Goal: Information Seeking & Learning: Find specific fact

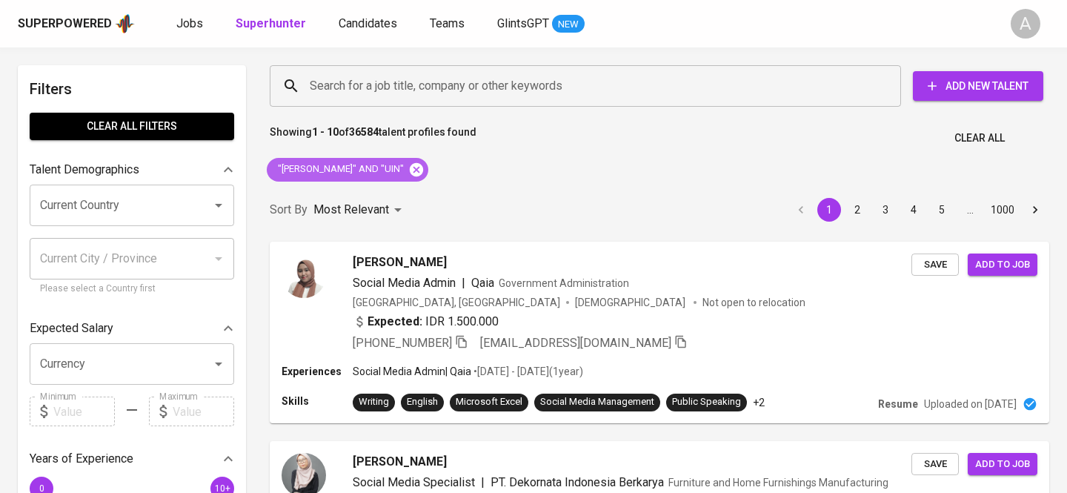
click at [410, 166] on icon at bounding box center [416, 168] width 13 height 13
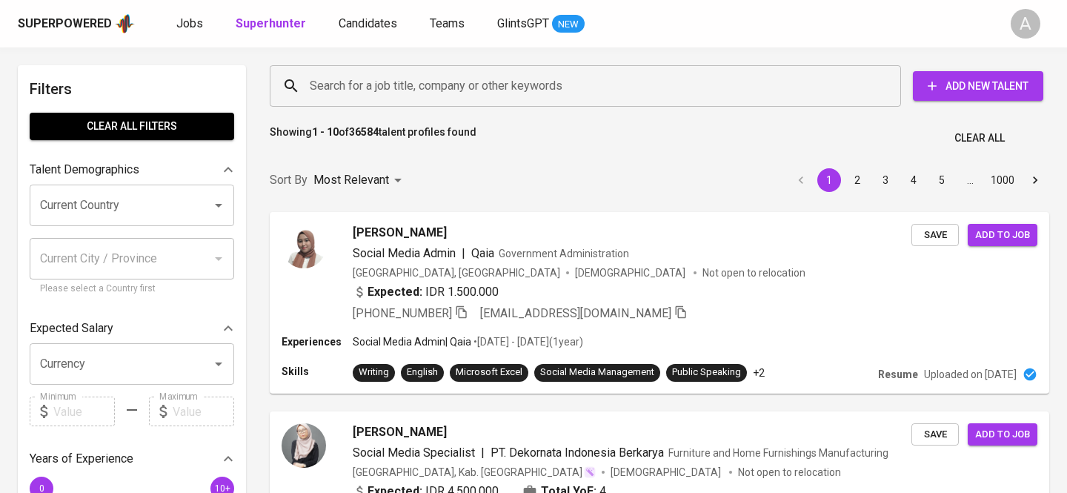
click at [364, 89] on input "Search for a job title, company or other keywords" at bounding box center [589, 86] width 566 height 28
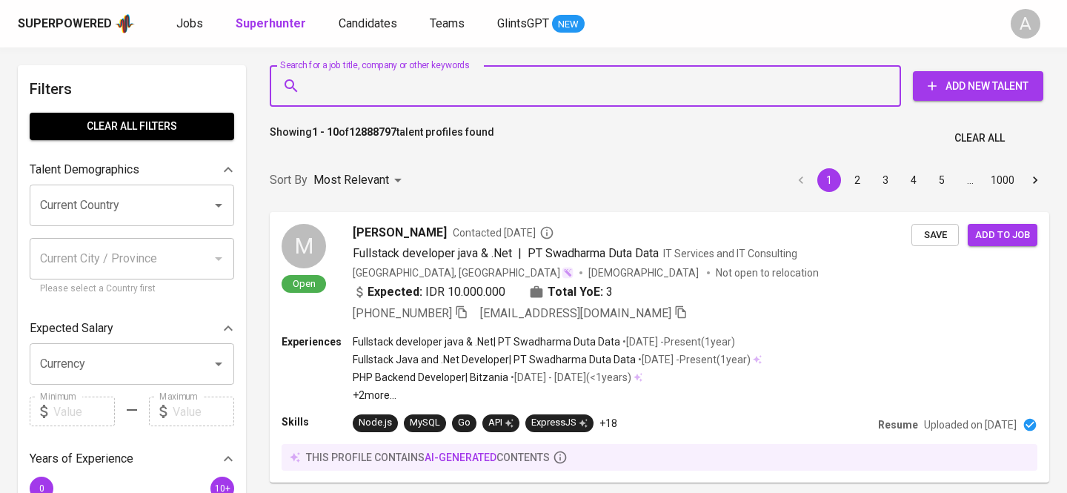
click at [371, 87] on input "Search for a job title, company or other keywords" at bounding box center [589, 86] width 566 height 28
paste input "[PERSON_NAME]"
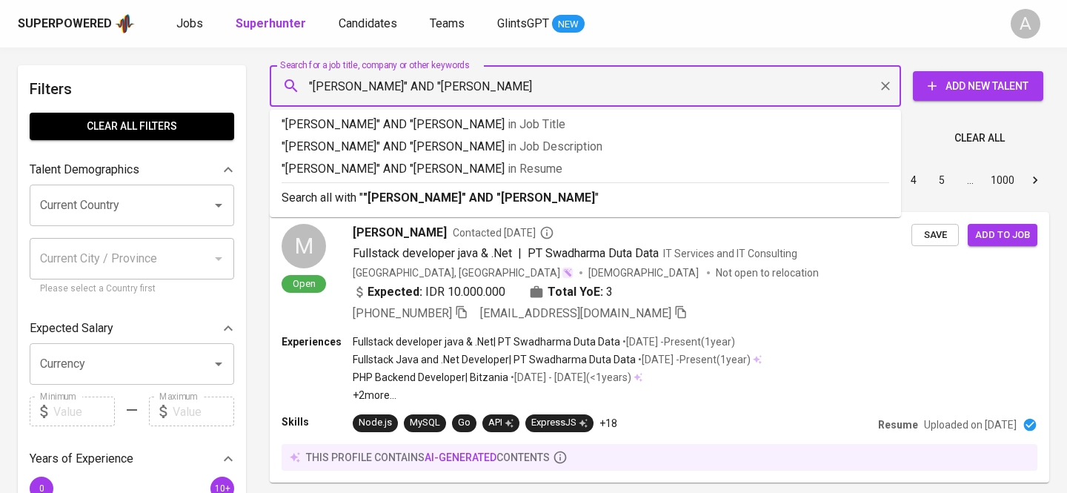
type input ""[PERSON_NAME]" AND "[PERSON_NAME]""
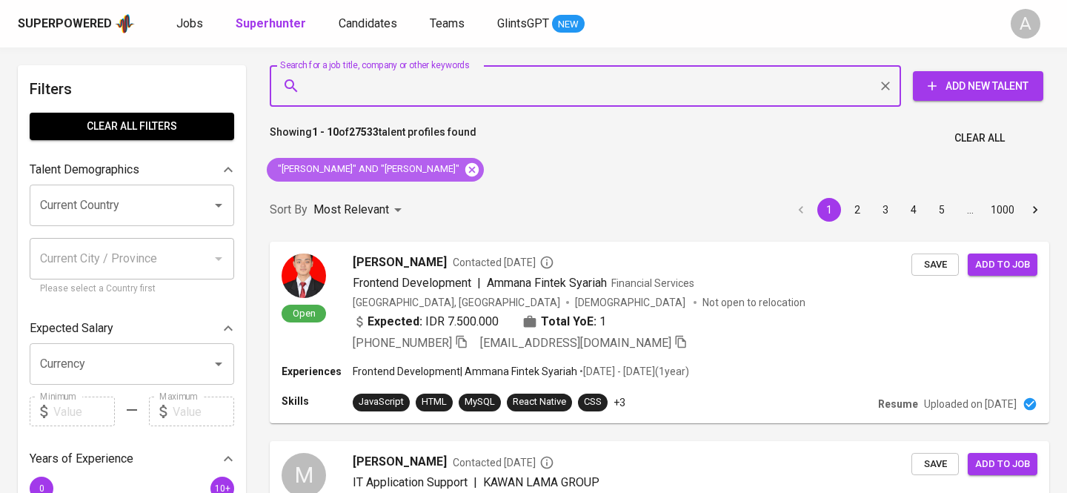
click at [465, 170] on icon at bounding box center [471, 168] width 13 height 13
click at [353, 89] on input "Search for a job title, company or other keywords" at bounding box center [589, 86] width 566 height 28
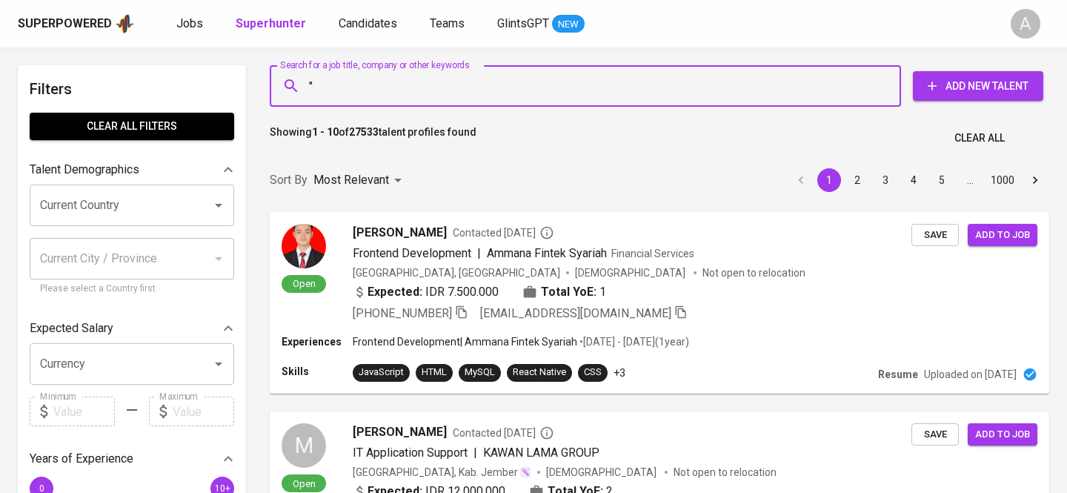
paste input "Novanda Citra"
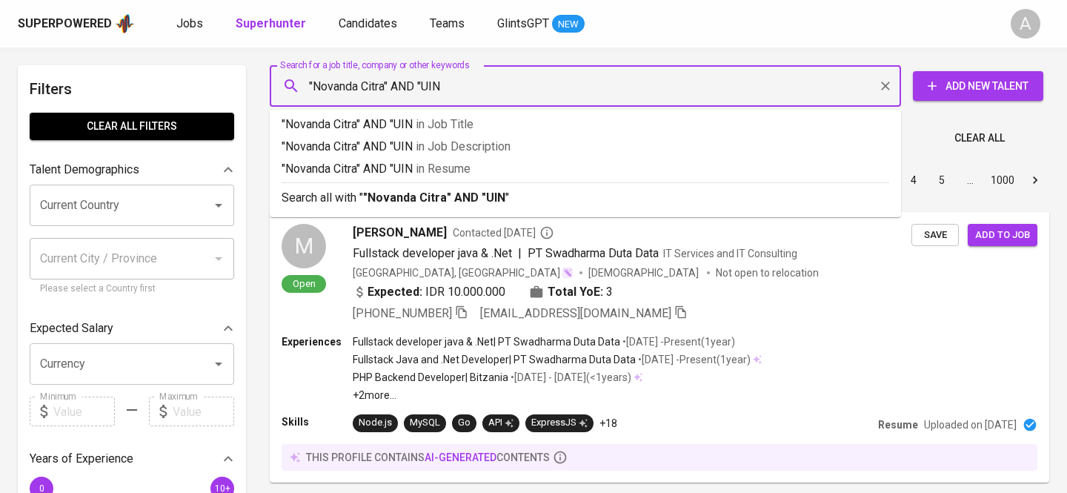
type input ""Novanda Citra" AND "UIN""
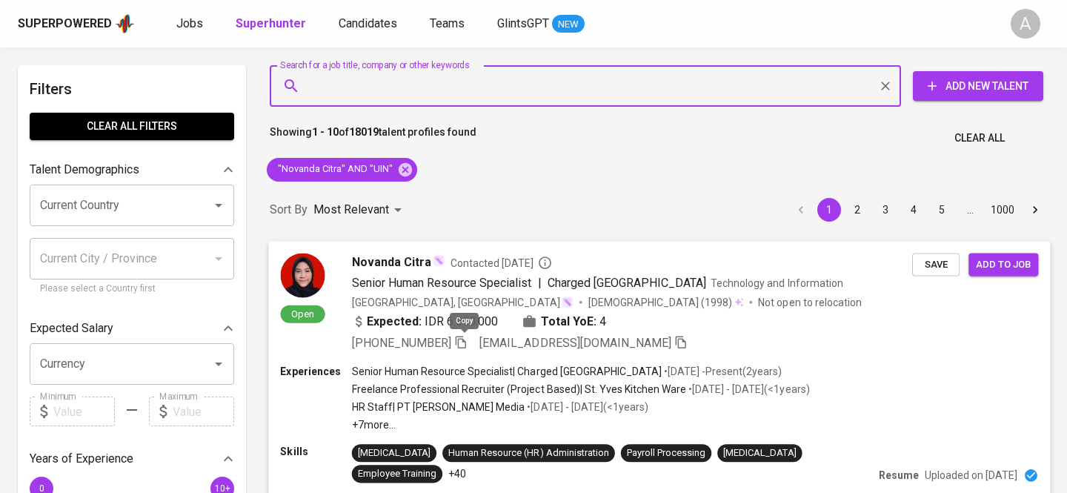
click at [461, 339] on icon "button" at bounding box center [461, 342] width 10 height 13
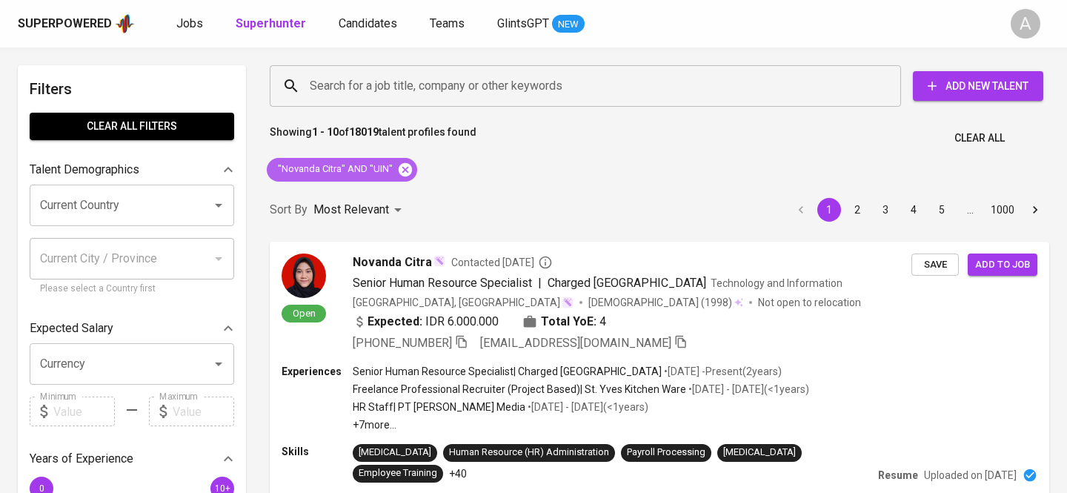
click at [399, 170] on icon at bounding box center [405, 168] width 13 height 13
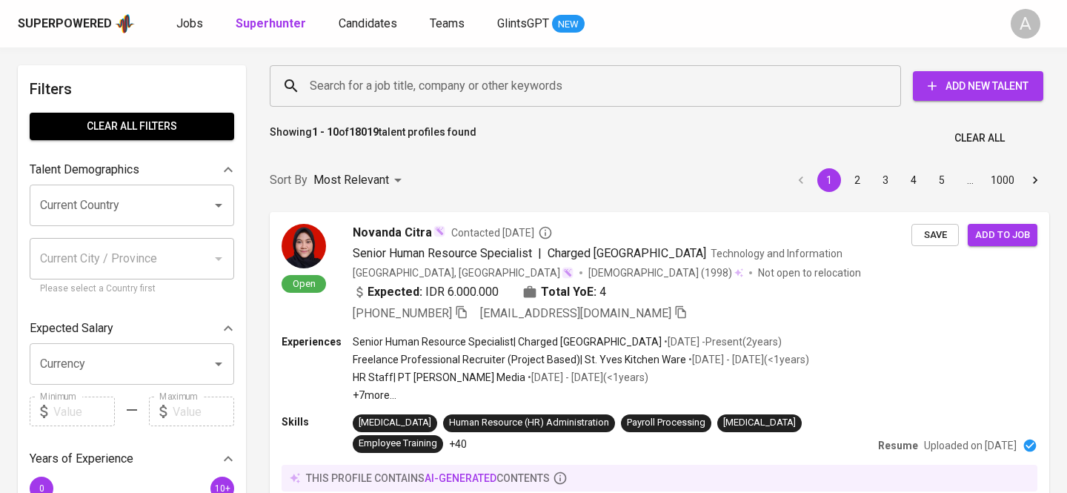
click at [381, 83] on input "Search for a job title, company or other keywords" at bounding box center [589, 86] width 566 height 28
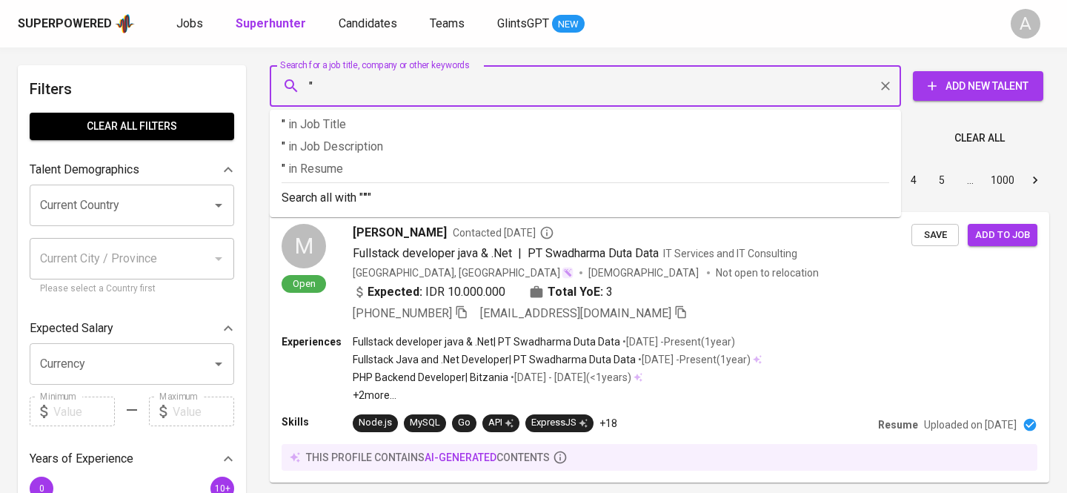
paste input "[PERSON_NAME]"
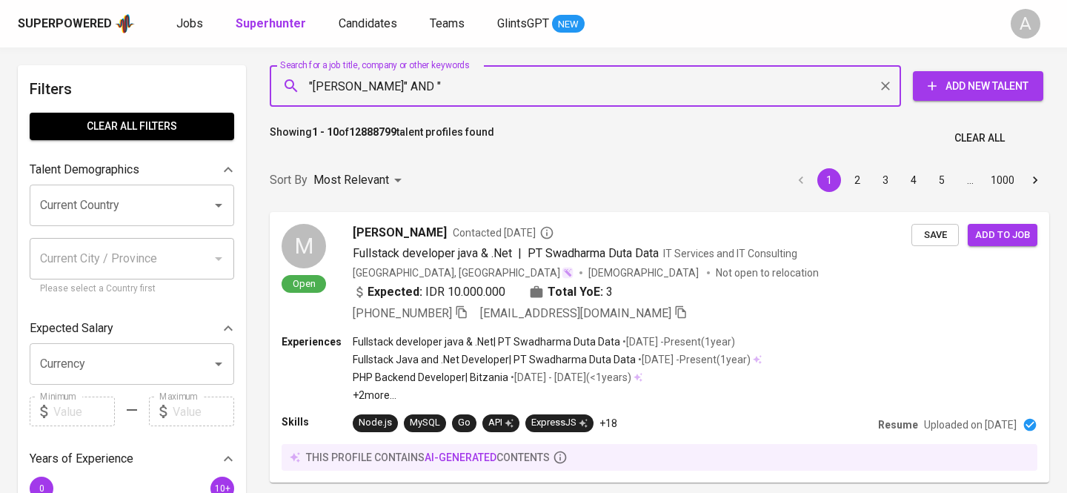
paste input "Universitas Multimedia Nusantara"
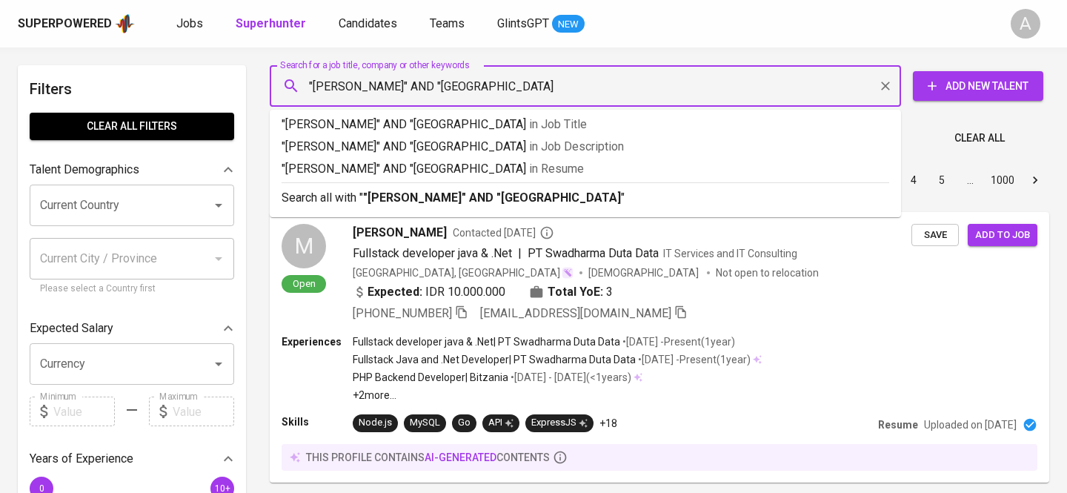
type input ""[PERSON_NAME]" AND "Universitas Multimedia Nusantara""
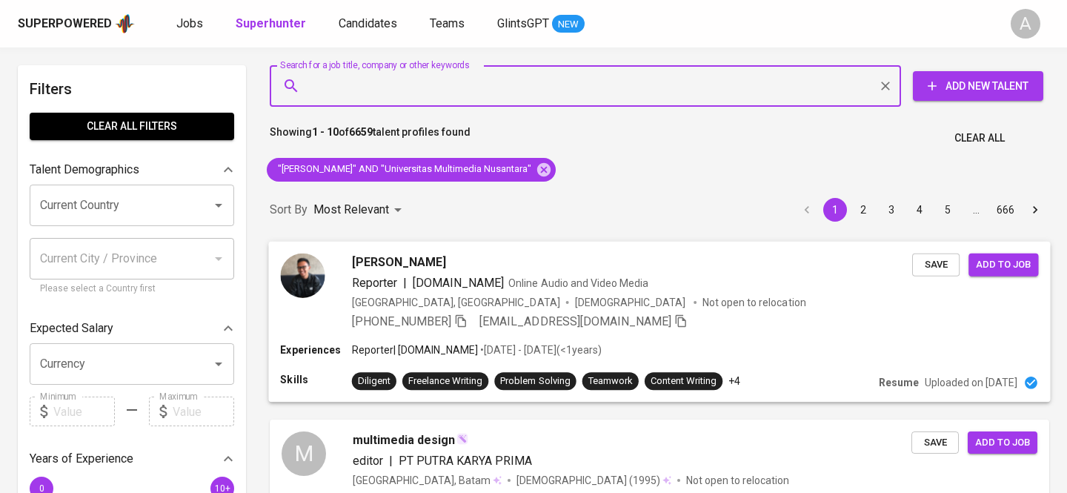
click at [727, 286] on div "Reporter | [DOMAIN_NAME] Online Audio and Video Media" at bounding box center [632, 282] width 560 height 18
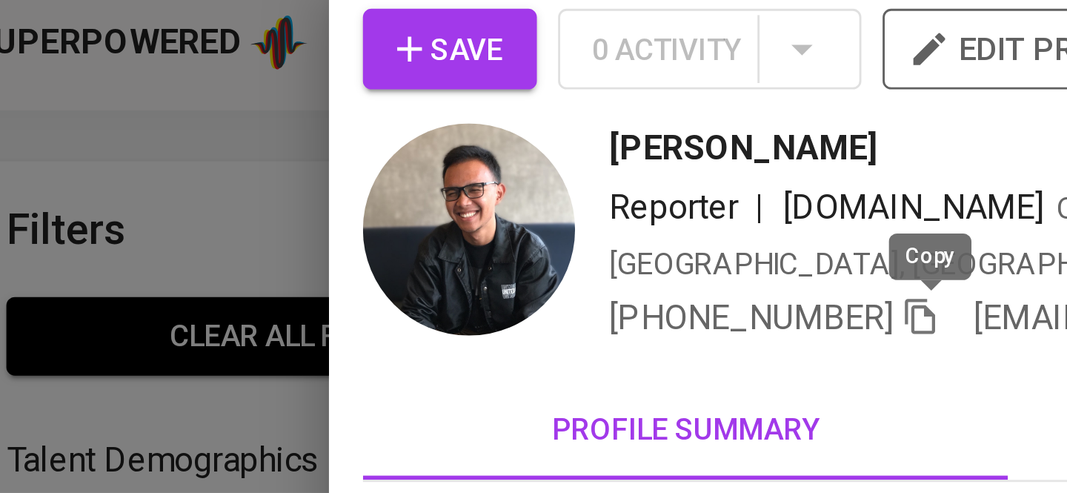
click at [352, 118] on icon "button" at bounding box center [348, 119] width 13 height 13
